Goal: Task Accomplishment & Management: Use online tool/utility

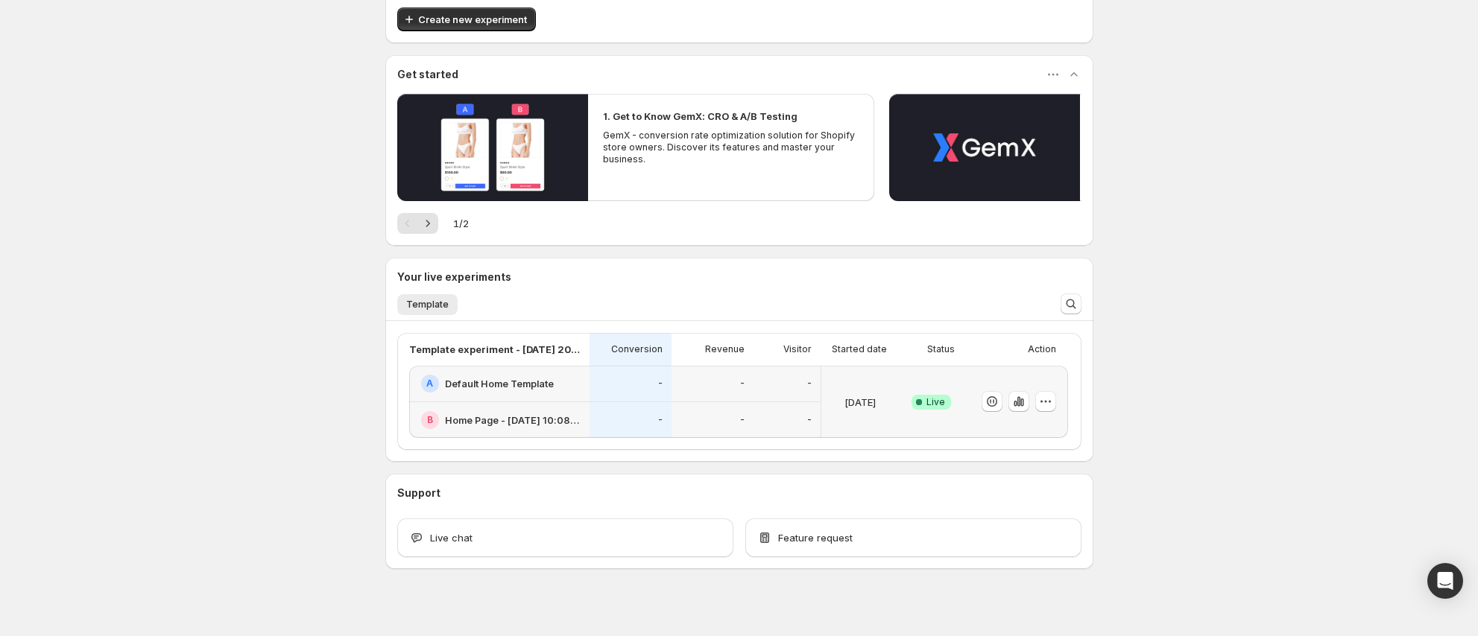
scroll to position [95, 0]
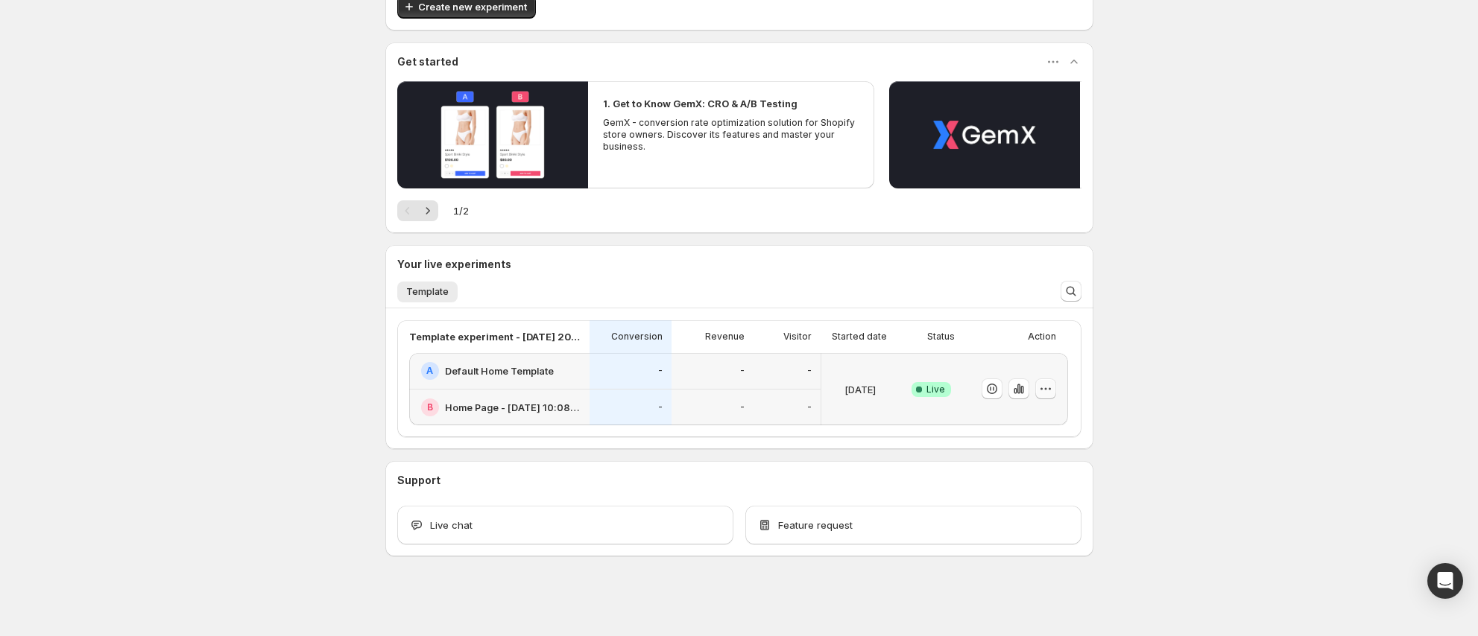
click at [1053, 392] on icon "button" at bounding box center [1045, 389] width 15 height 15
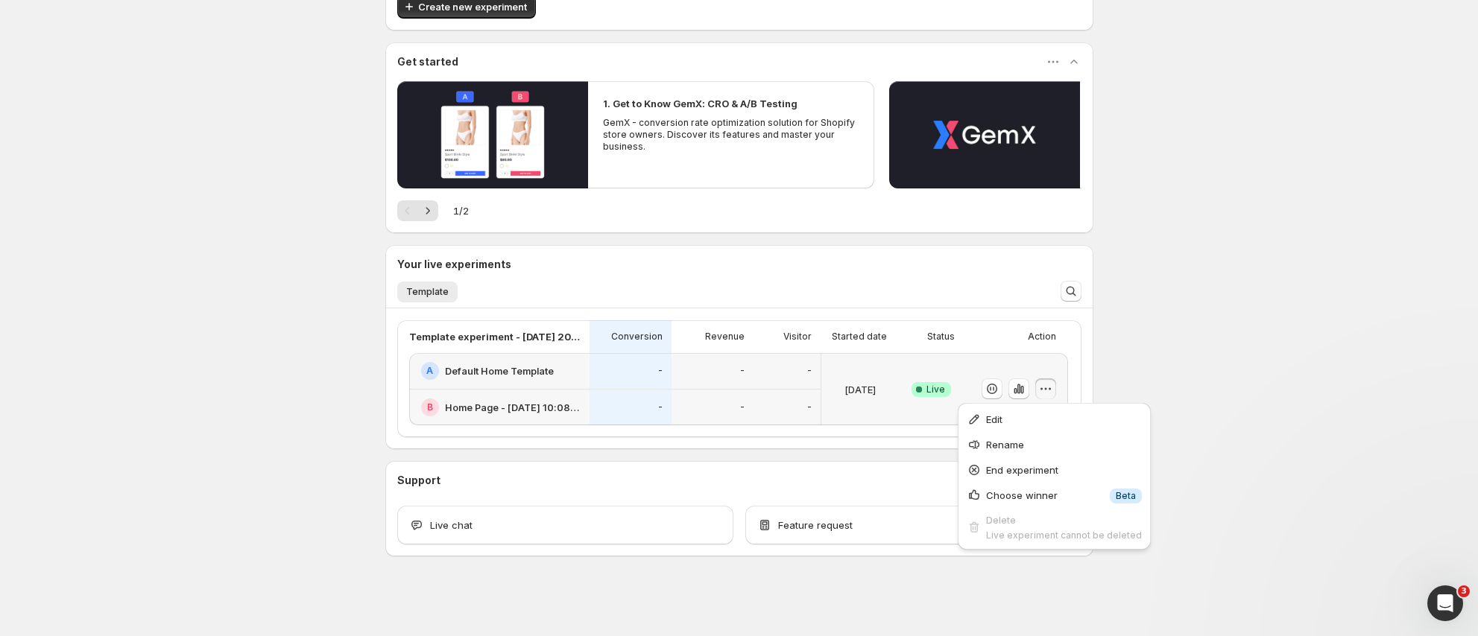
scroll to position [0, 0]
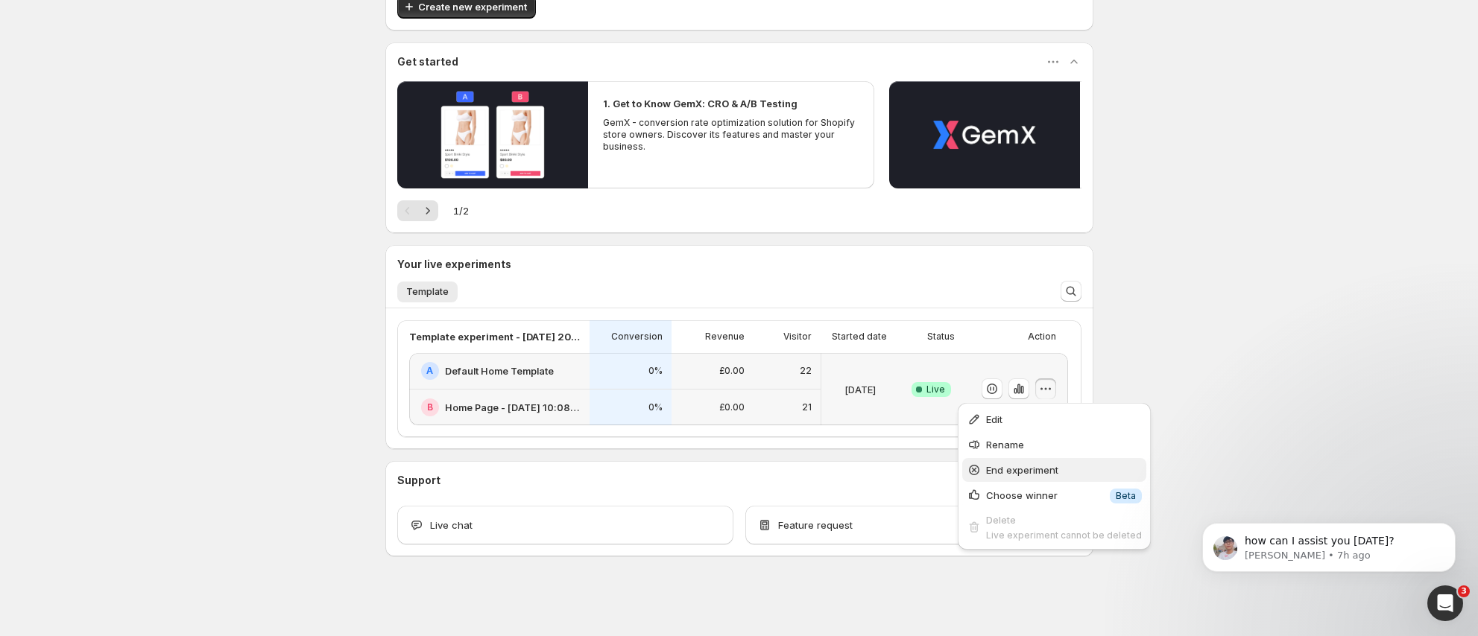
click at [1025, 467] on span "End experiment" at bounding box center [1022, 470] width 72 height 12
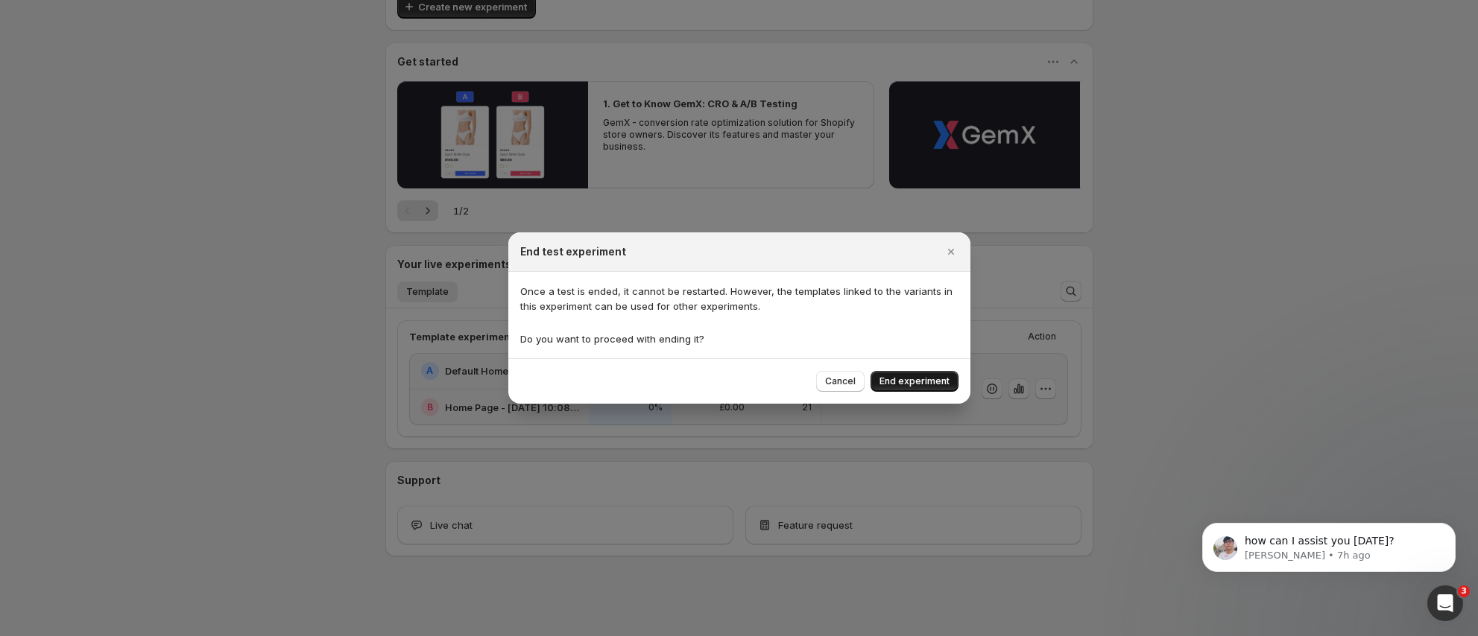
click at [926, 381] on span "End experiment" at bounding box center [914, 382] width 70 height 12
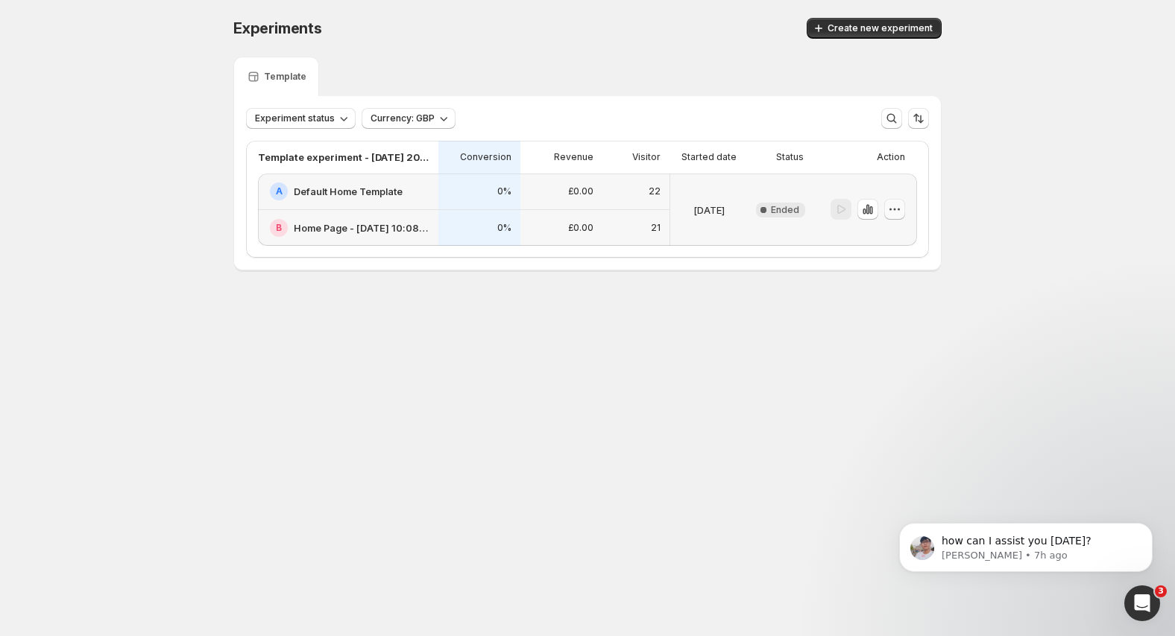
click at [904, 211] on button "button" at bounding box center [894, 209] width 21 height 21
click at [876, 341] on span "Delete" at bounding box center [867, 341] width 30 height 12
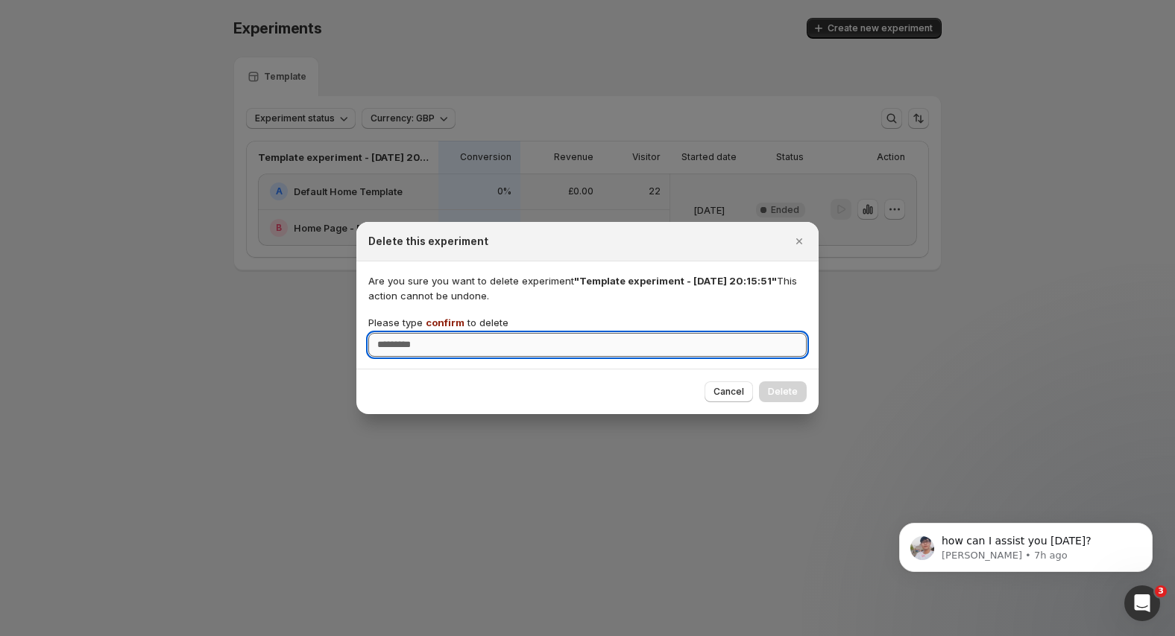
click at [659, 342] on input "Please type confirm to delete" at bounding box center [587, 345] width 438 height 24
click at [453, 320] on span "confirm" at bounding box center [445, 323] width 39 height 12
click at [453, 333] on input "Please type confirm to delete" at bounding box center [587, 345] width 438 height 24
click at [453, 320] on span "confirm" at bounding box center [445, 323] width 39 height 12
click at [453, 333] on input "Please type confirm to delete" at bounding box center [587, 345] width 438 height 24
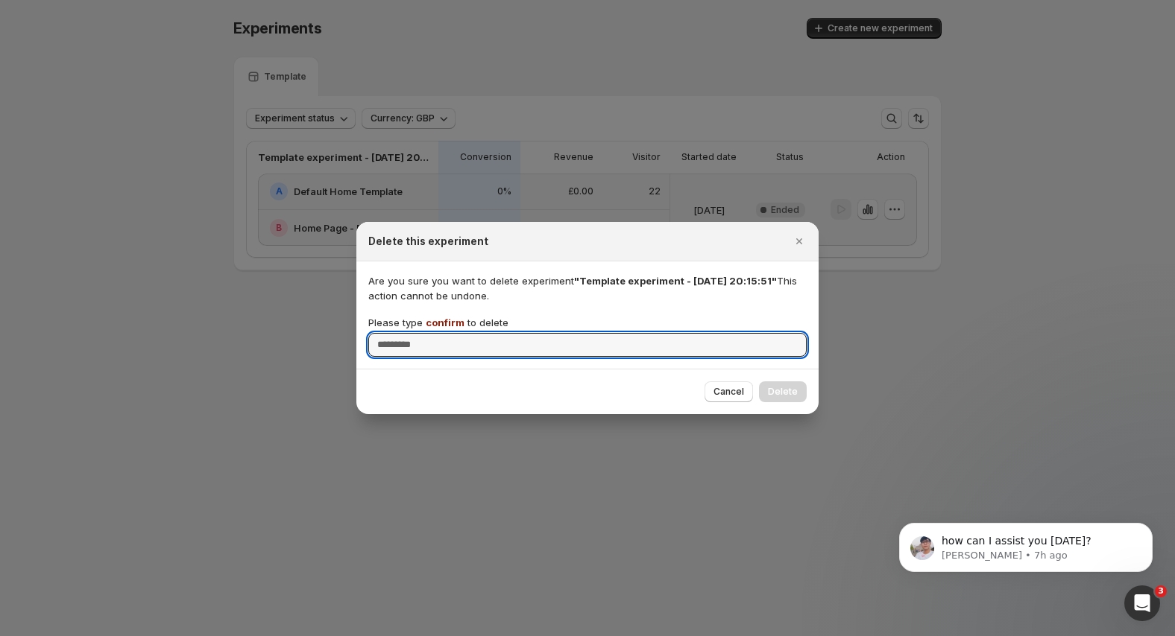
click at [451, 320] on span "confirm" at bounding box center [445, 323] width 39 height 12
click at [451, 333] on input "Please type confirm to delete" at bounding box center [587, 345] width 438 height 24
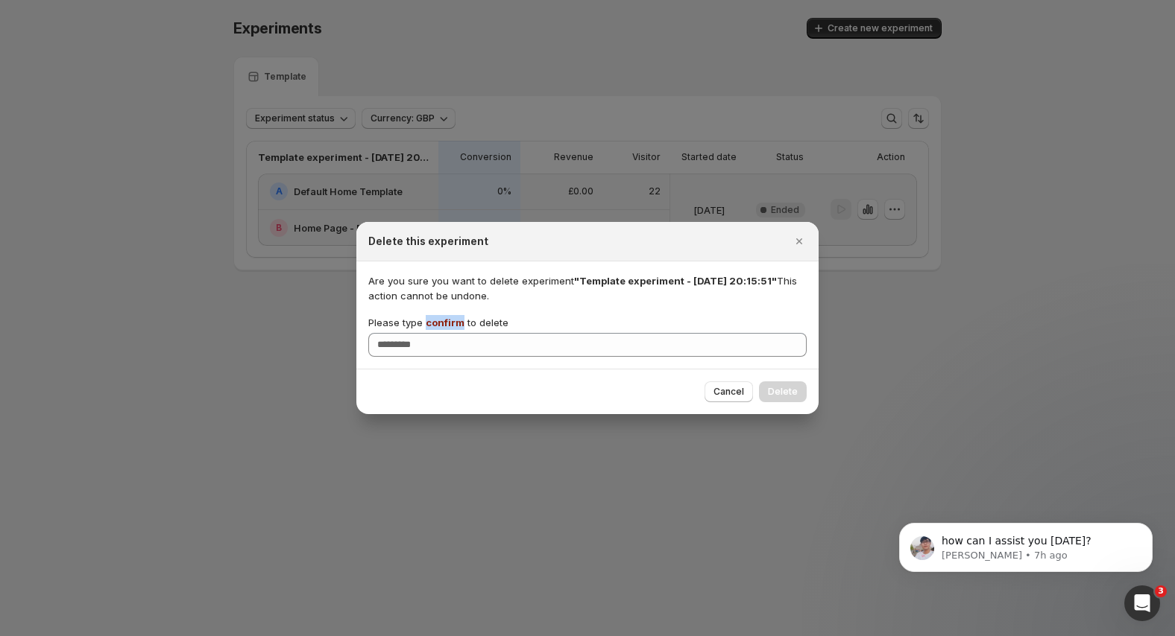
click at [451, 320] on span "confirm" at bounding box center [445, 323] width 39 height 12
click at [451, 333] on input "Please type confirm to delete" at bounding box center [587, 345] width 438 height 24
copy span "confirm"
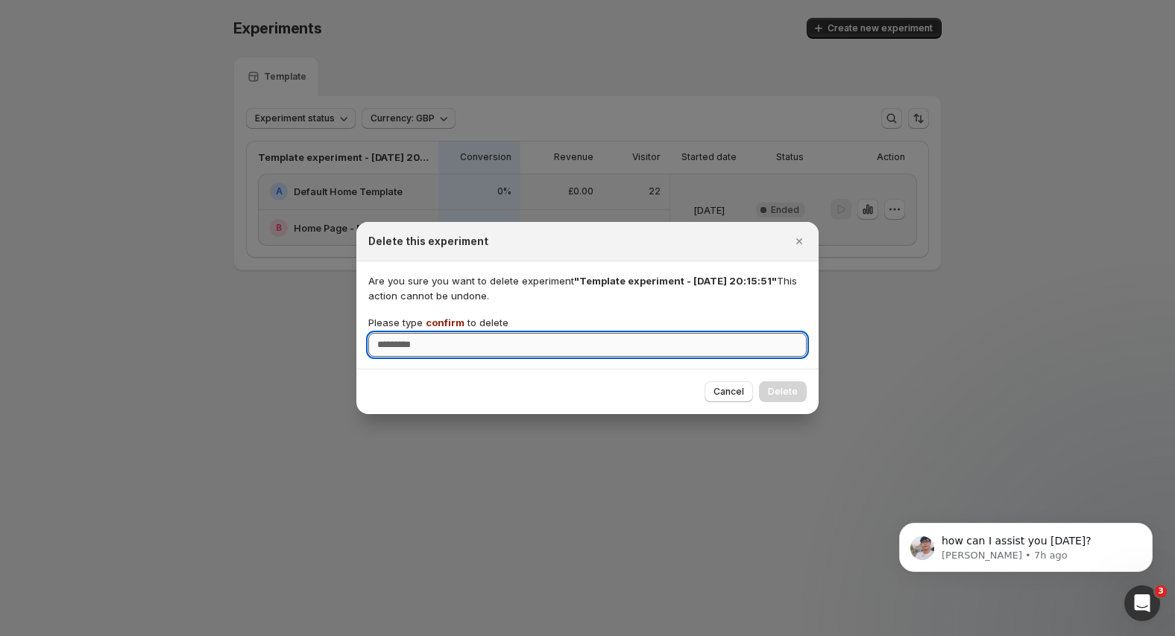
click at [429, 340] on input "Please type confirm to delete" at bounding box center [587, 345] width 438 height 24
paste input "*******"
type input "*******"
click at [774, 385] on button "Delete" at bounding box center [783, 392] width 48 height 21
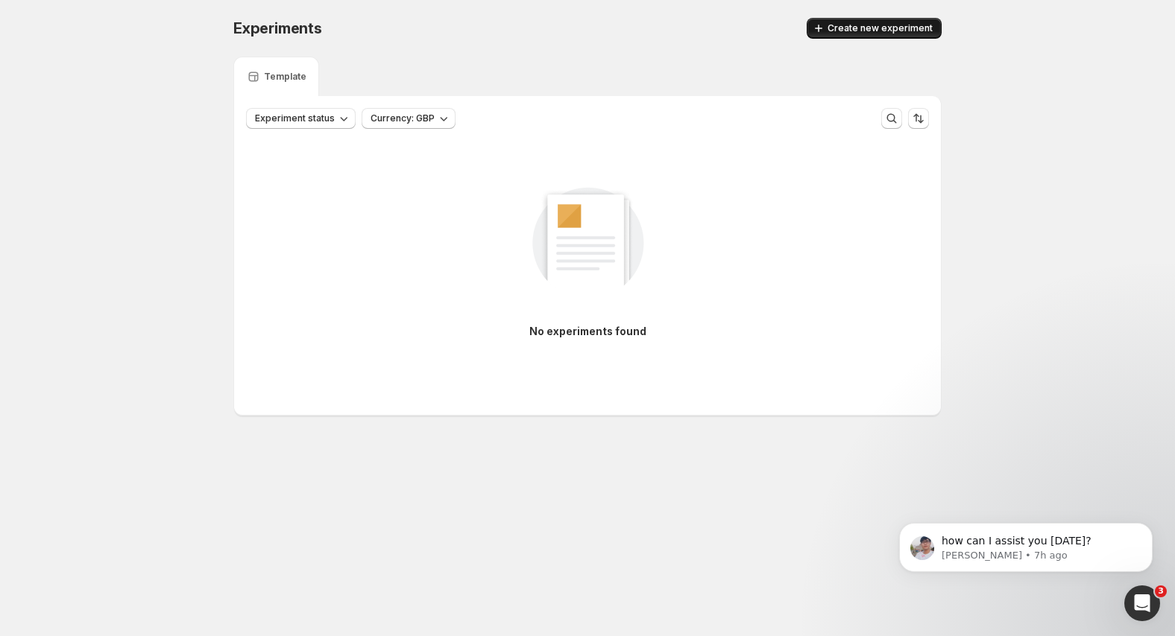
click at [874, 22] on button "Create new experiment" at bounding box center [873, 28] width 135 height 21
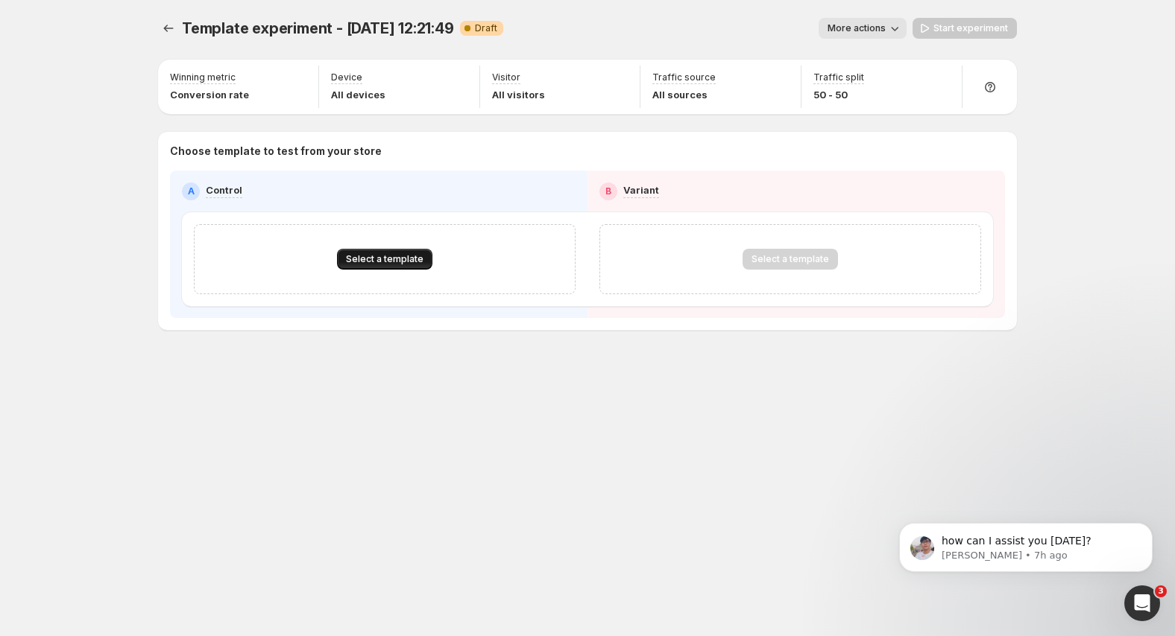
click at [364, 262] on span "Select a template" at bounding box center [385, 259] width 78 height 12
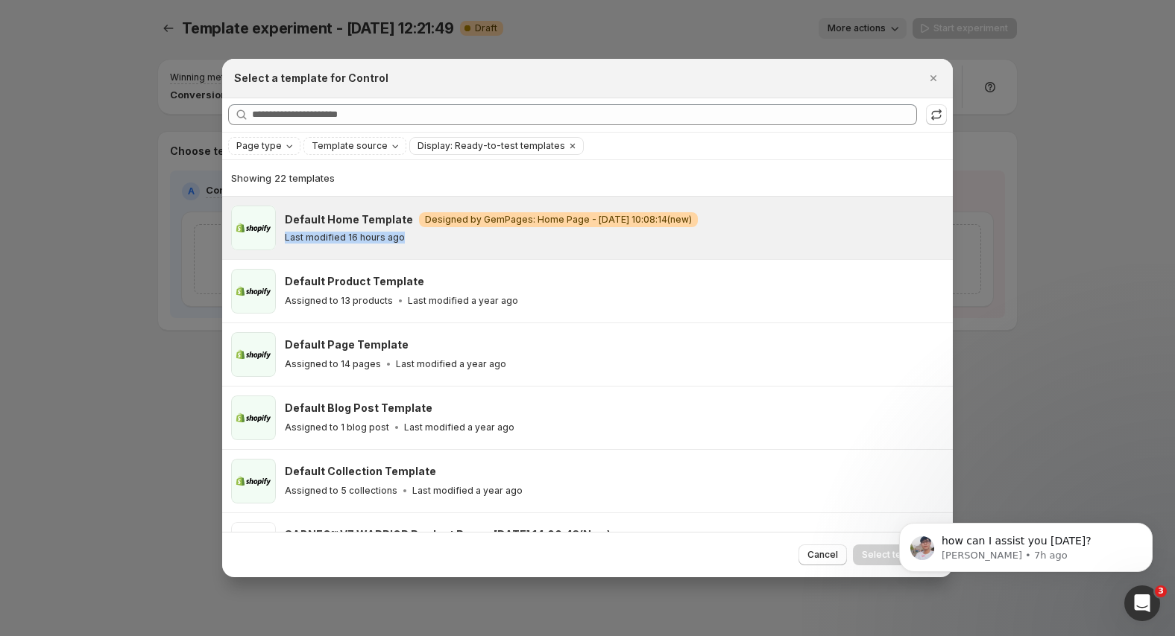
drag, startPoint x: 745, startPoint y: 233, endPoint x: 739, endPoint y: 224, distance: 11.4
click at [739, 224] on div "Default Home Template Warning Designed by GemPages: Home Page - [DATE] 10:08:14…" at bounding box center [612, 227] width 654 height 31
click at [879, 551] on span "Select template" at bounding box center [897, 555] width 70 height 12
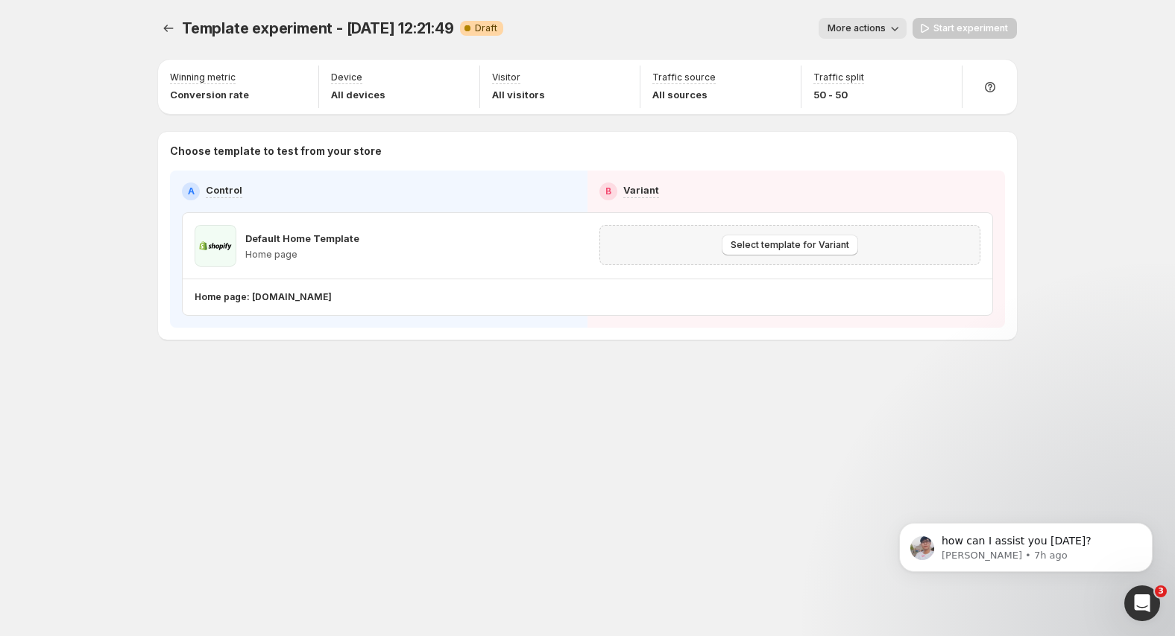
click at [714, 241] on div "Select template for Variant" at bounding box center [789, 245] width 361 height 21
click at [750, 243] on span "Select template for Variant" at bounding box center [789, 245] width 118 height 12
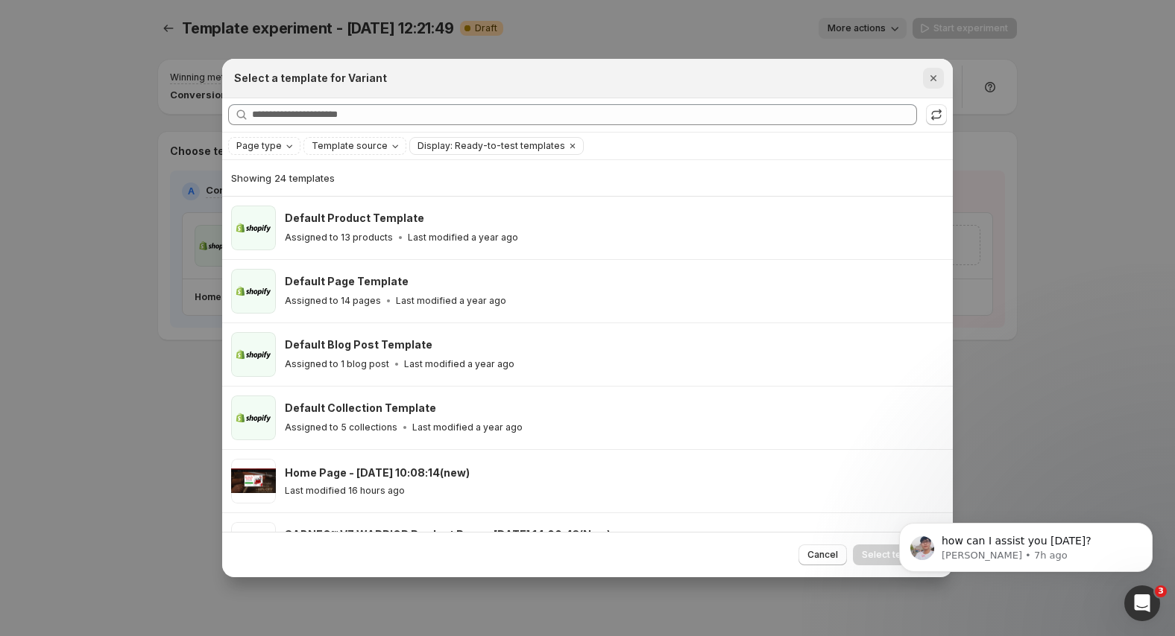
click at [932, 75] on icon "Close" at bounding box center [933, 78] width 15 height 15
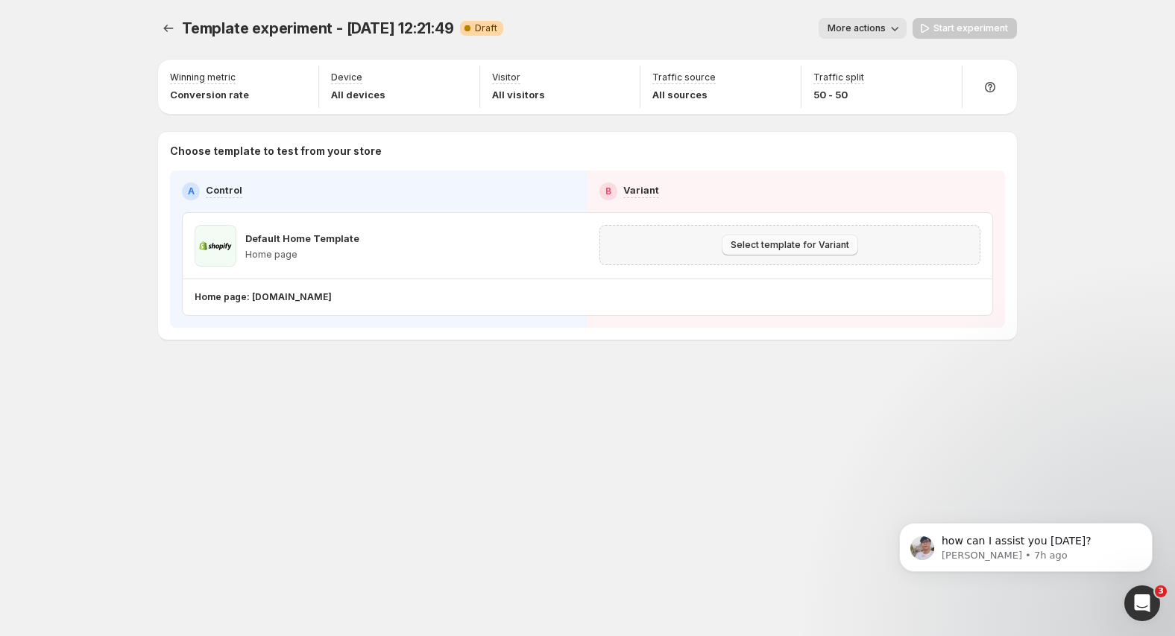
click at [742, 236] on button "Select template for Variant" at bounding box center [789, 245] width 136 height 21
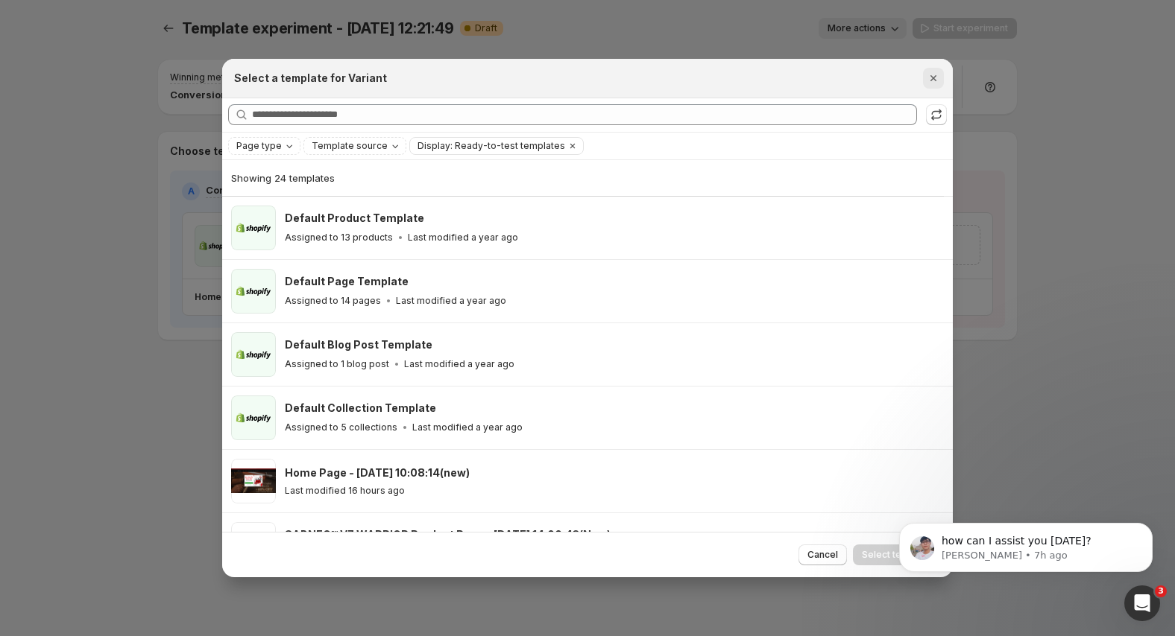
click at [932, 81] on icon "Close" at bounding box center [933, 78] width 15 height 15
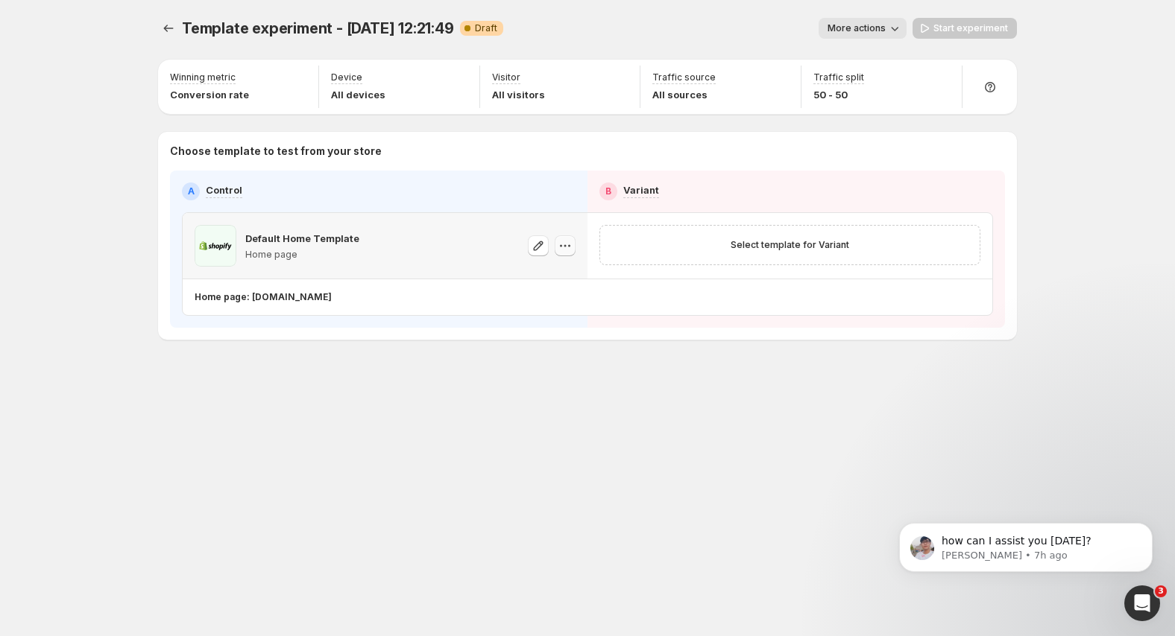
click at [560, 241] on icon "button" at bounding box center [564, 245] width 15 height 15
click at [555, 271] on span "Change template" at bounding box center [565, 277] width 80 height 12
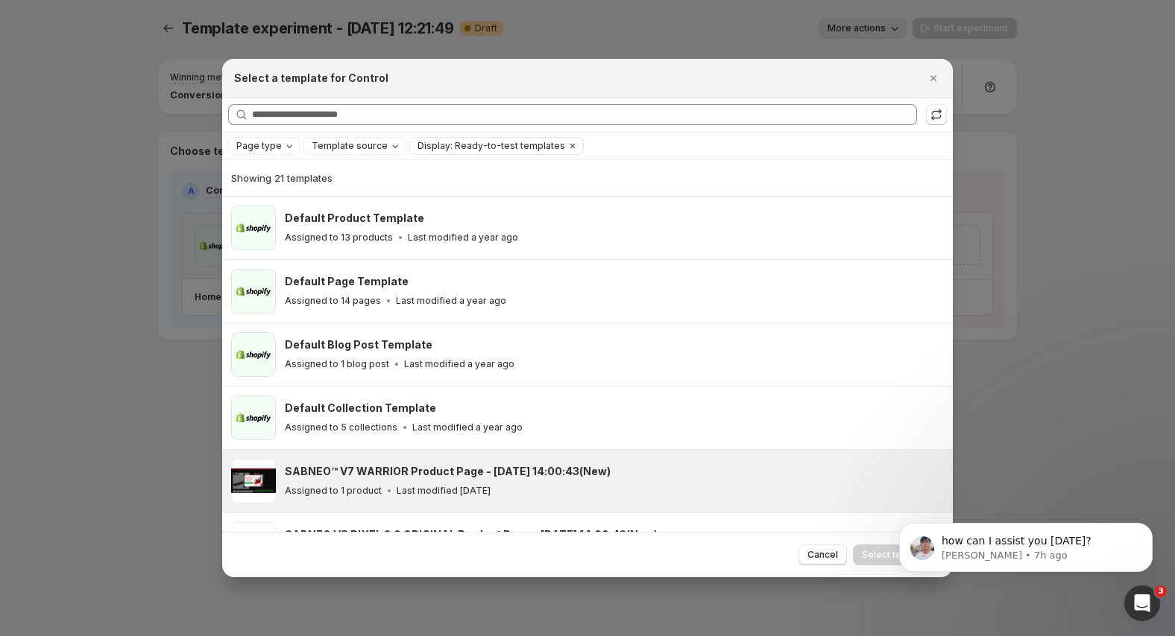
click at [402, 458] on div "SABNEO™ V7 WARRIOR Product Page - [DATE] 14:00:43(New) Assigned to 1 product La…" at bounding box center [587, 481] width 730 height 63
click at [277, 140] on span "Page type" at bounding box center [258, 146] width 45 height 12
click at [269, 190] on span "Home page" at bounding box center [283, 192] width 54 height 12
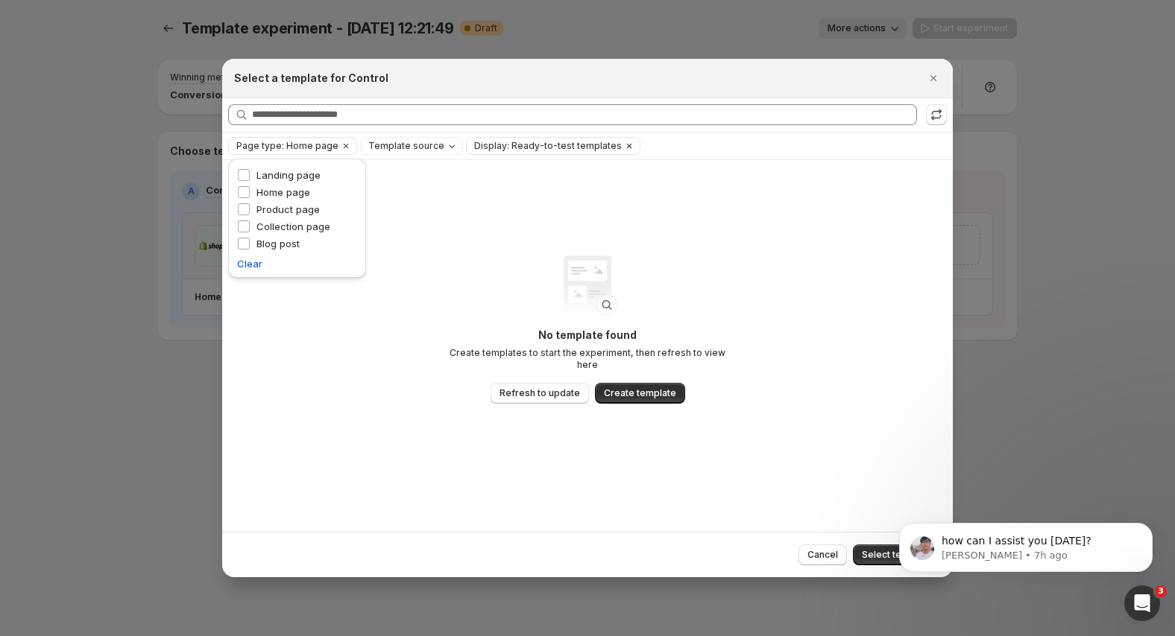
click at [627, 145] on icon "Clear" at bounding box center [629, 145] width 4 height 4
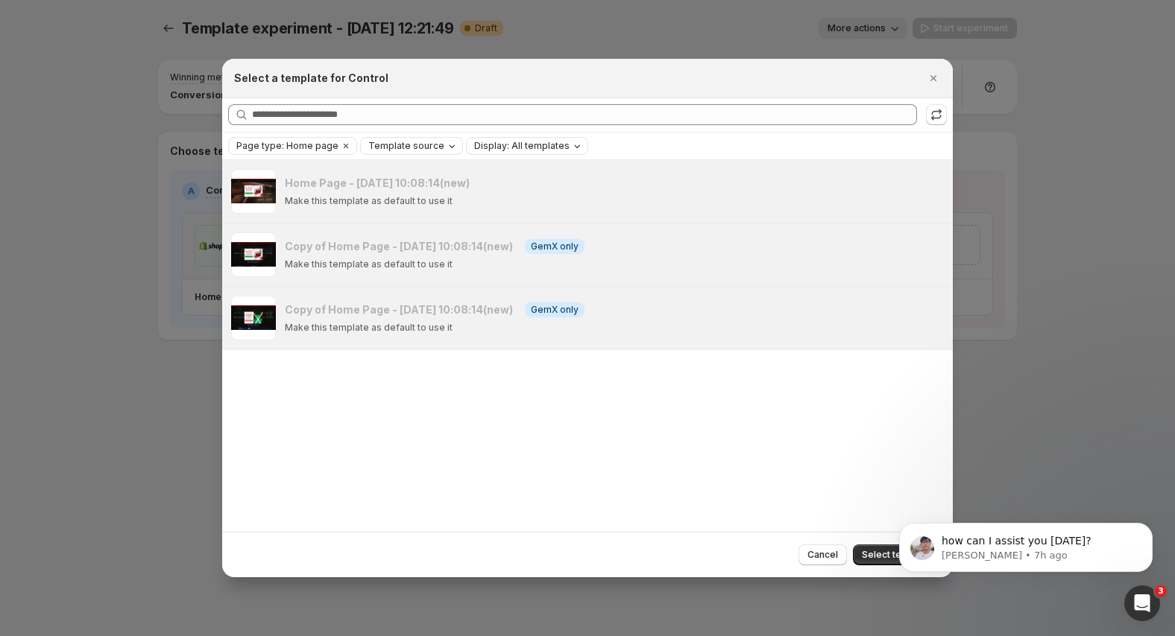
click at [446, 146] on icon "Template source" at bounding box center [452, 146] width 12 height 12
click at [403, 188] on span "GemPages" at bounding box center [409, 192] width 51 height 12
click at [534, 421] on div "Home Page - [DATE] 10:08:14(new) Make this template as default to use it Go to …" at bounding box center [587, 346] width 730 height 373
click at [921, 80] on div "Refresh to update" at bounding box center [937, 87] width 102 height 33
